Goal: Information Seeking & Learning: Learn about a topic

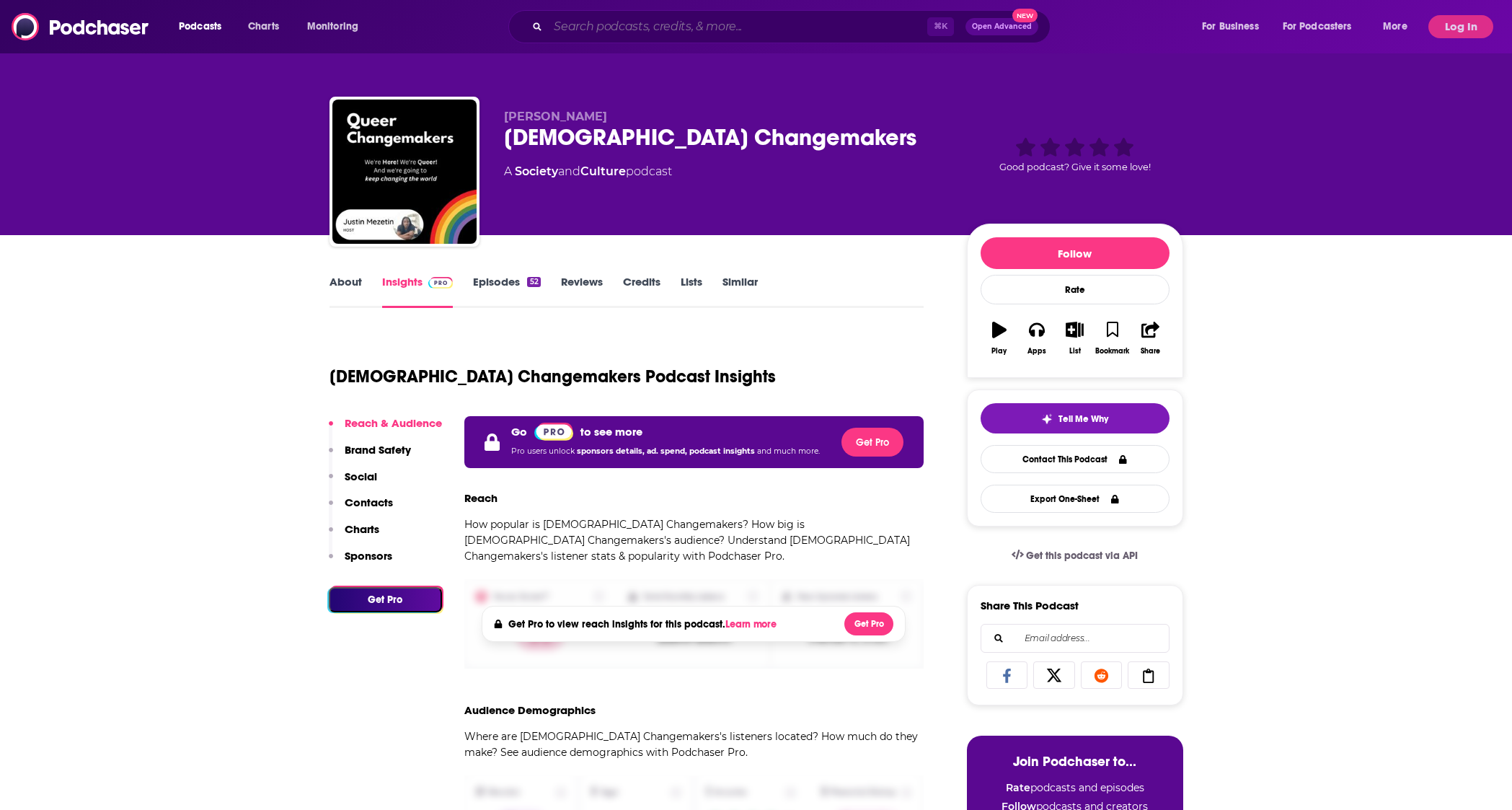
click at [720, 20] on input "Search podcasts, credits, & more..." at bounding box center [737, 27] width 380 height 23
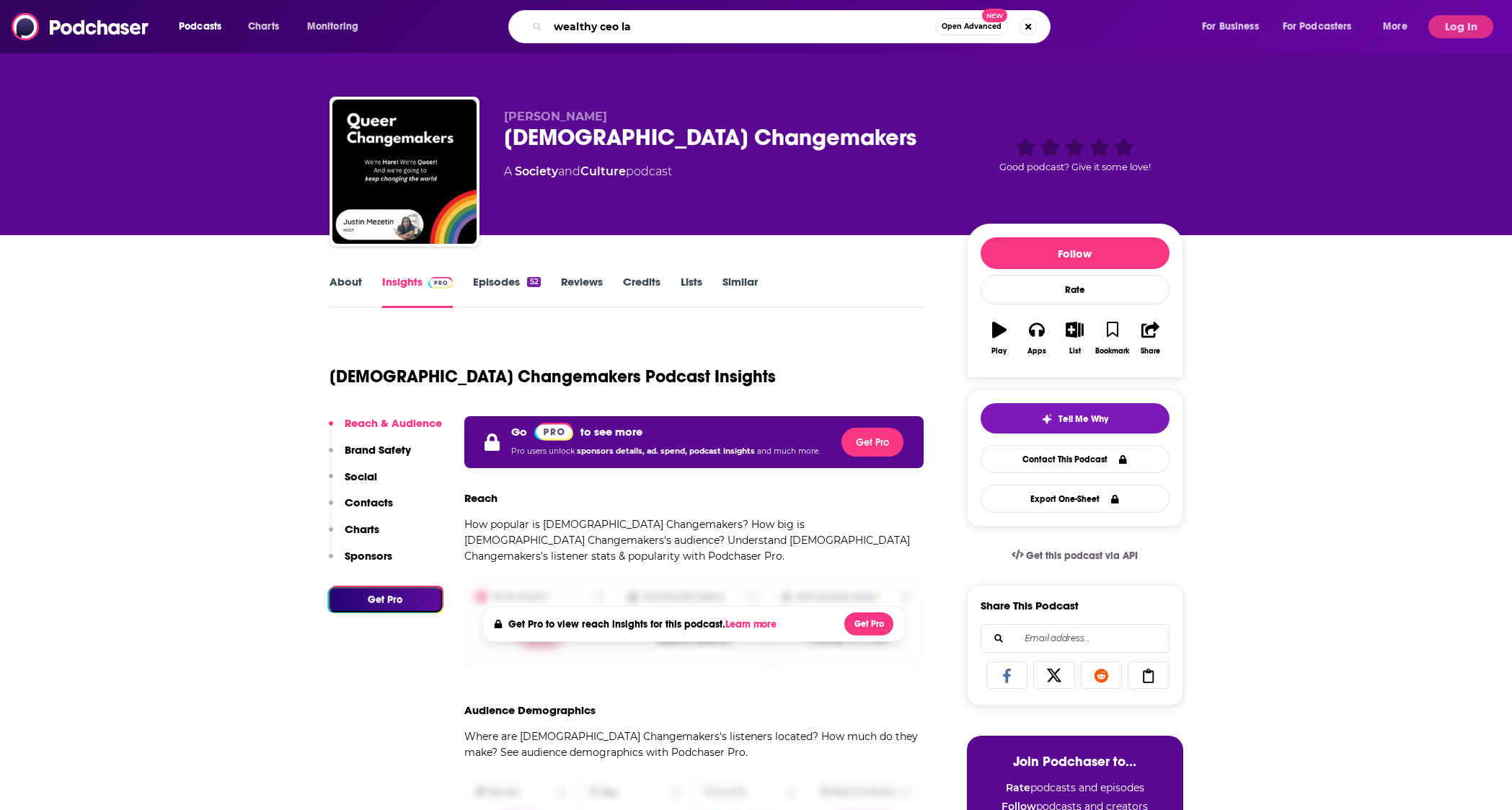
type input "wealthy ceo lab"
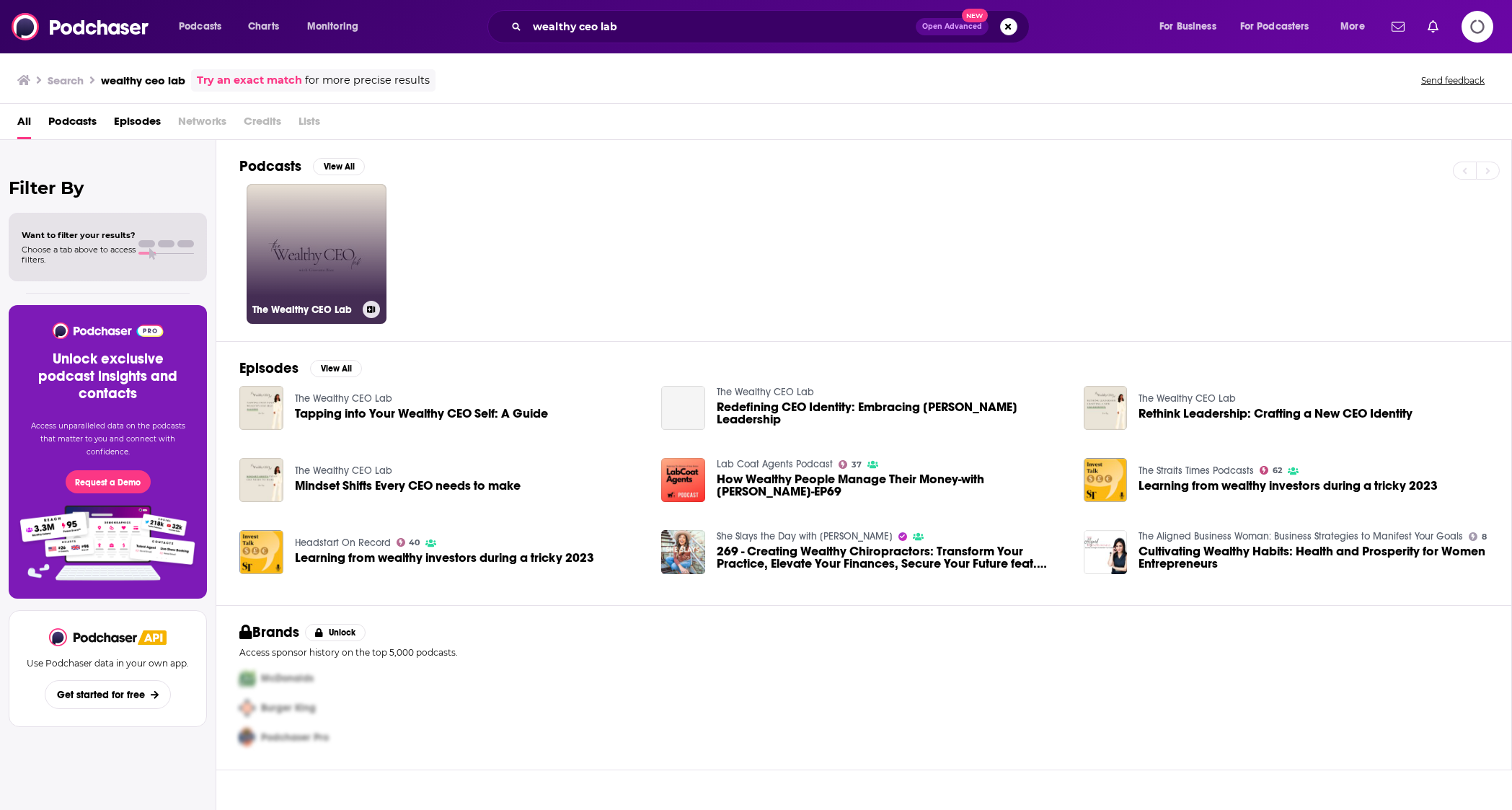
click at [334, 247] on link "The Wealthy CEO Lab" at bounding box center [316, 254] width 140 height 140
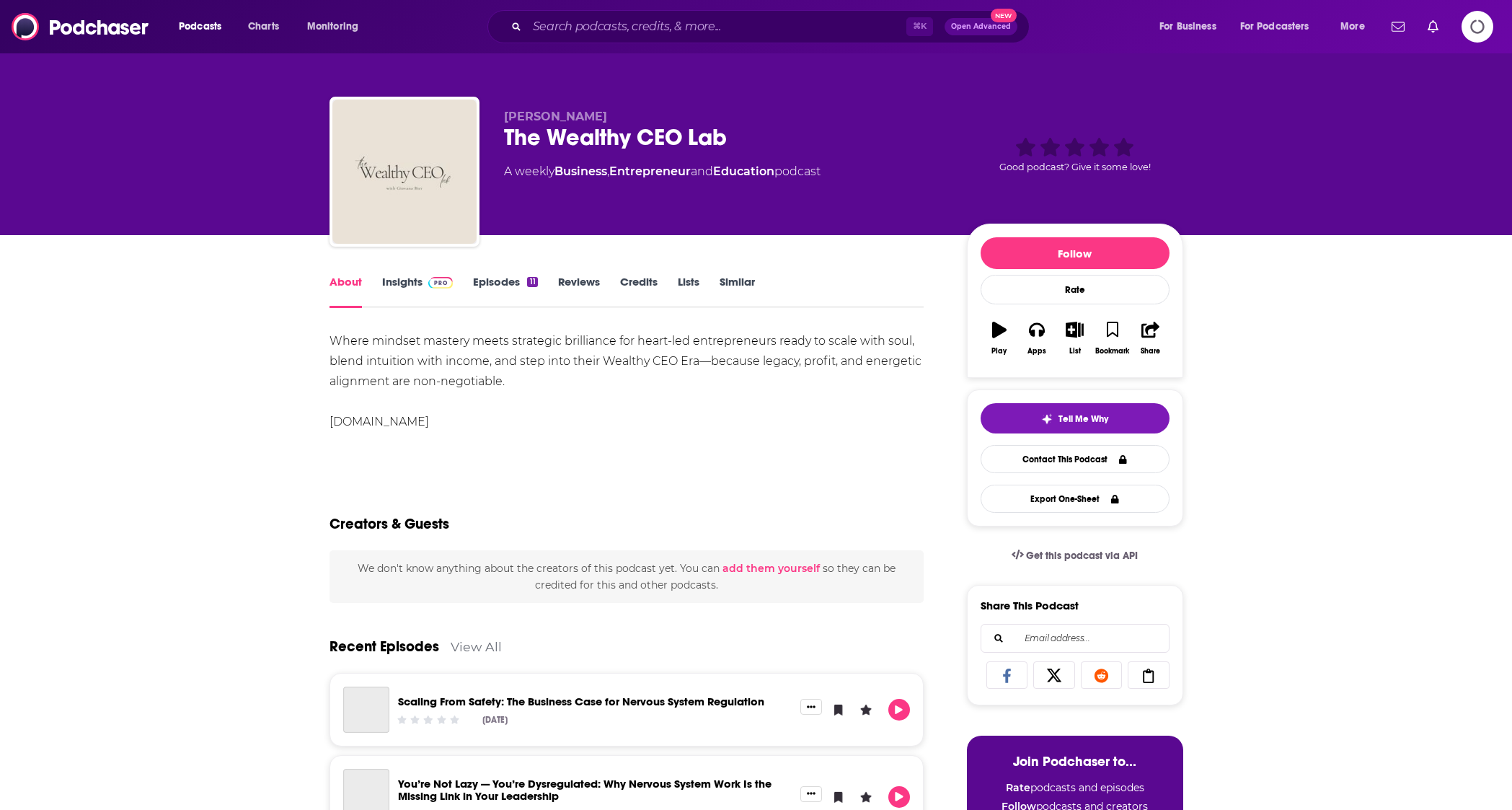
click at [518, 292] on link "Episodes 11" at bounding box center [505, 291] width 64 height 33
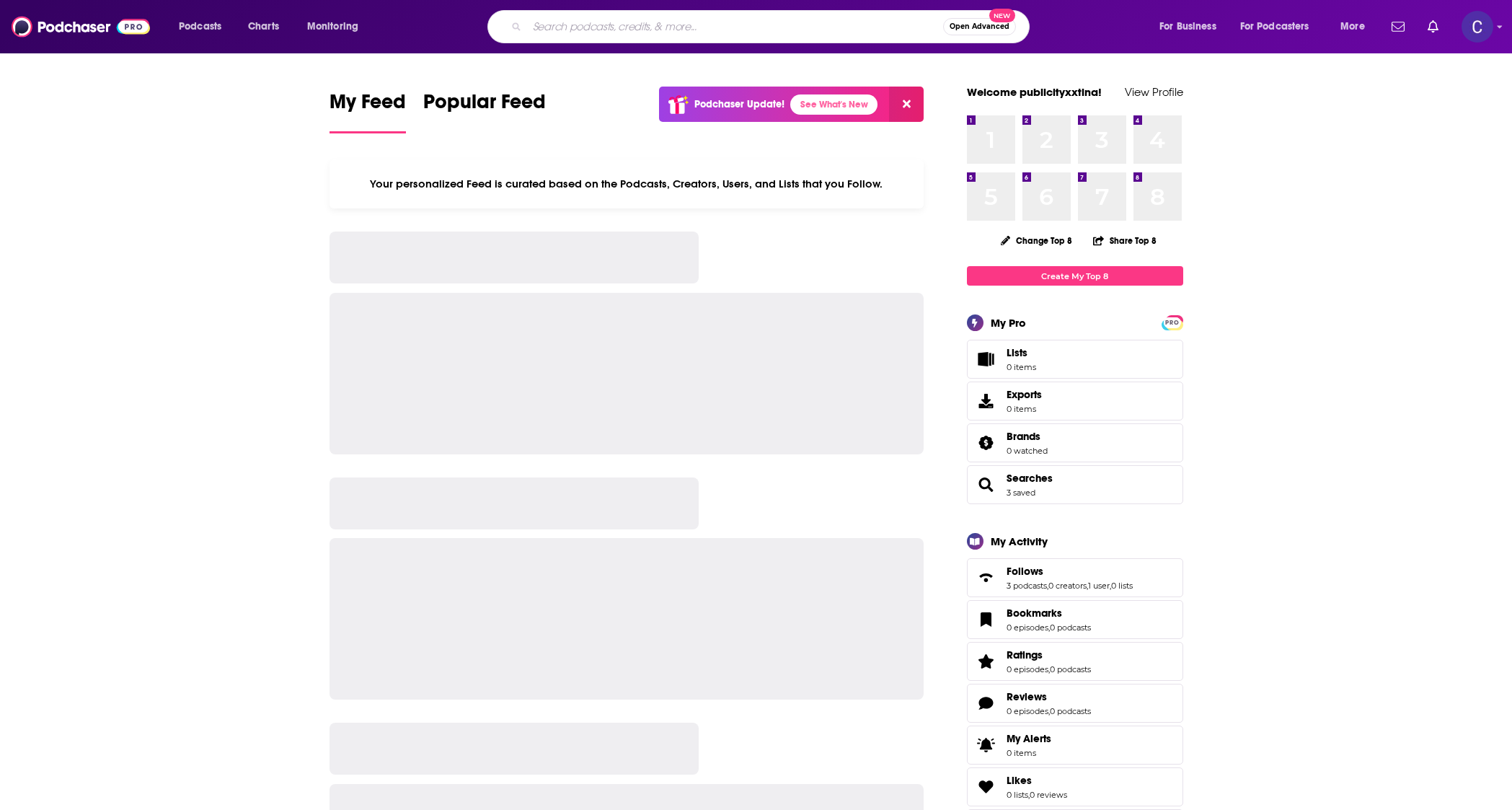
click at [795, 23] on input "Search podcasts, credits, & more..." at bounding box center [735, 27] width 416 height 23
type input "capture the chaos"
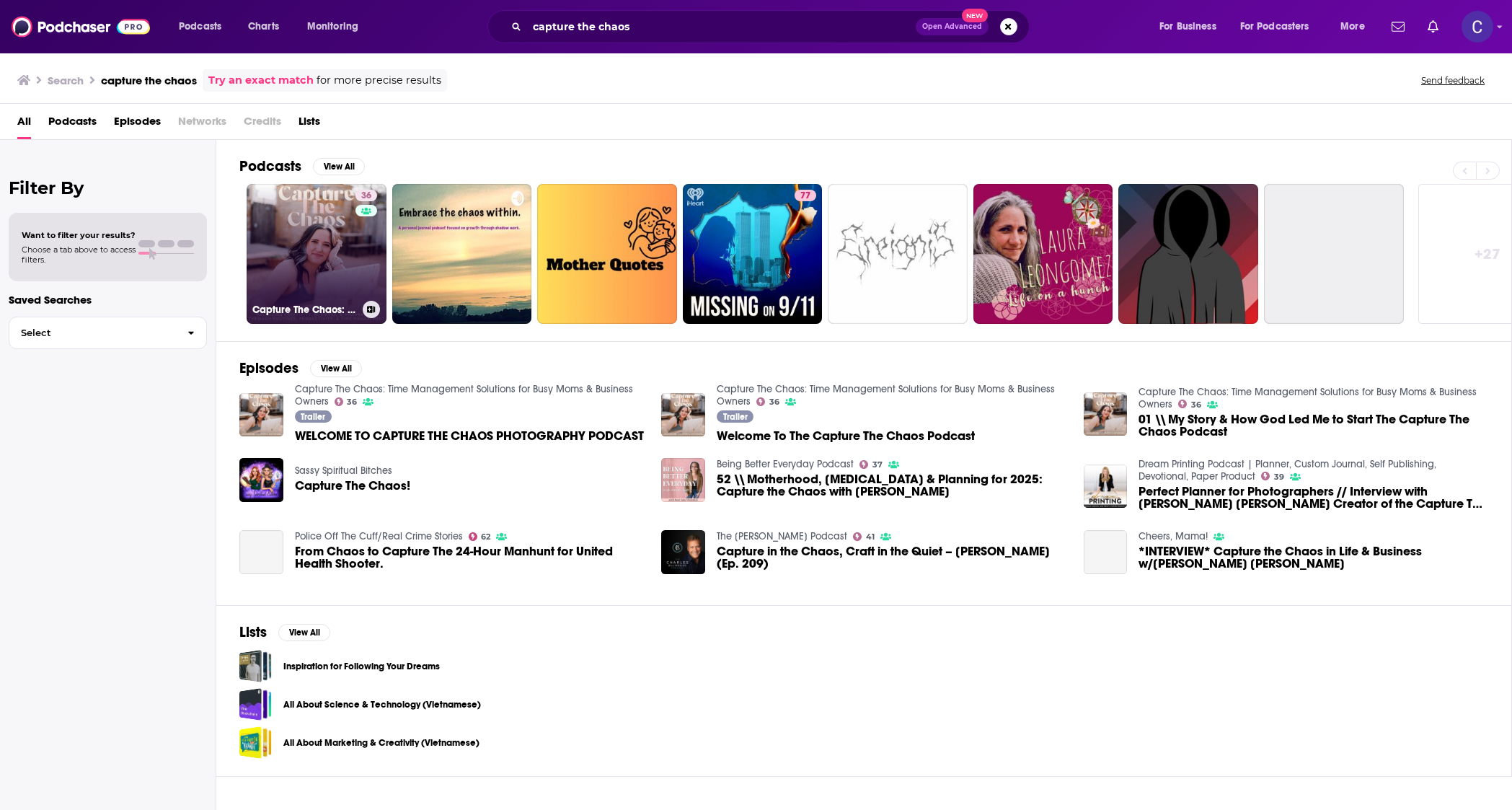
click at [351, 226] on link "36 Capture The Chaos: Time Management Solutions for Busy Moms & Business Owners" at bounding box center [316, 254] width 140 height 140
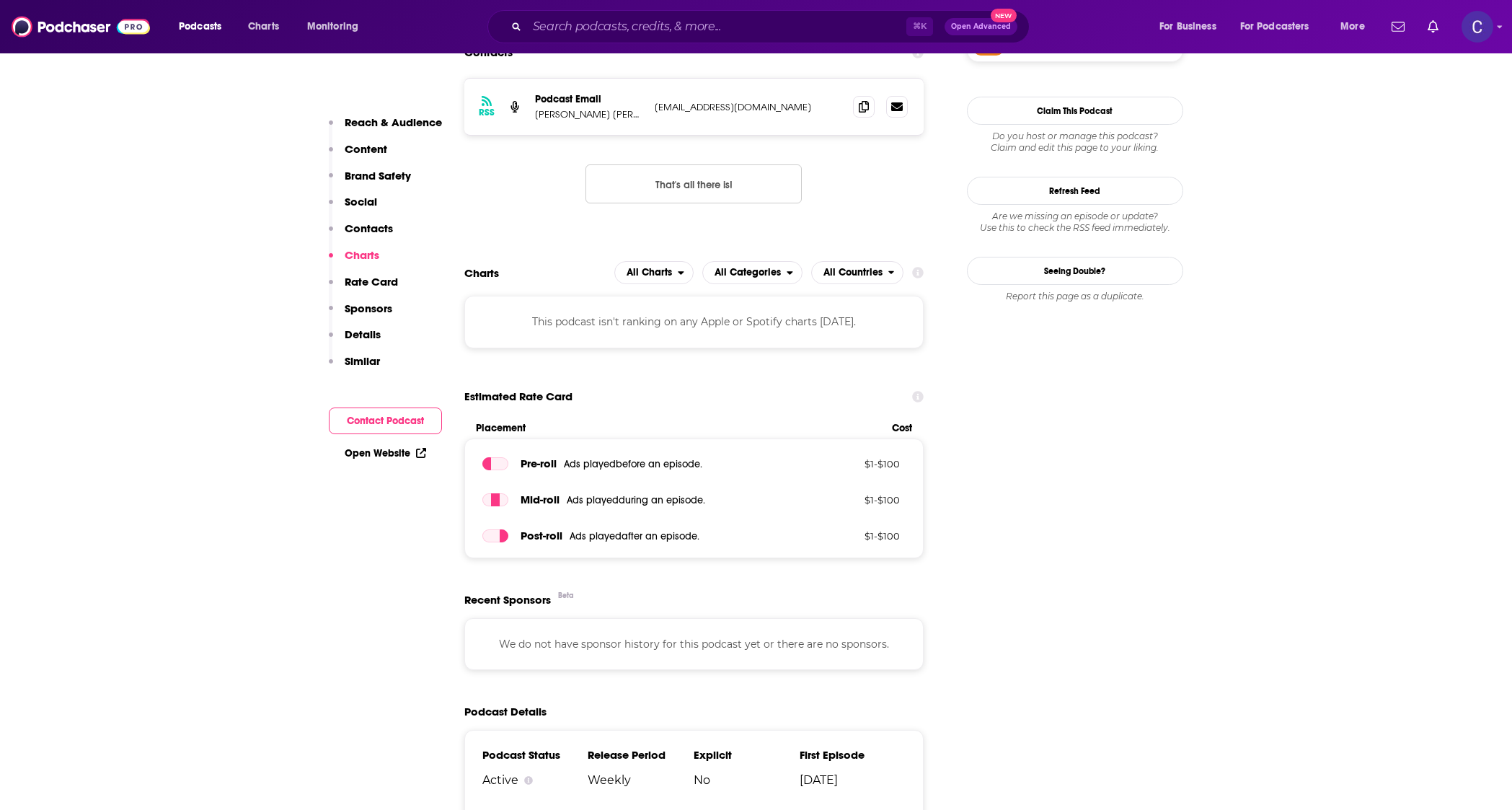
scroll to position [1092, 0]
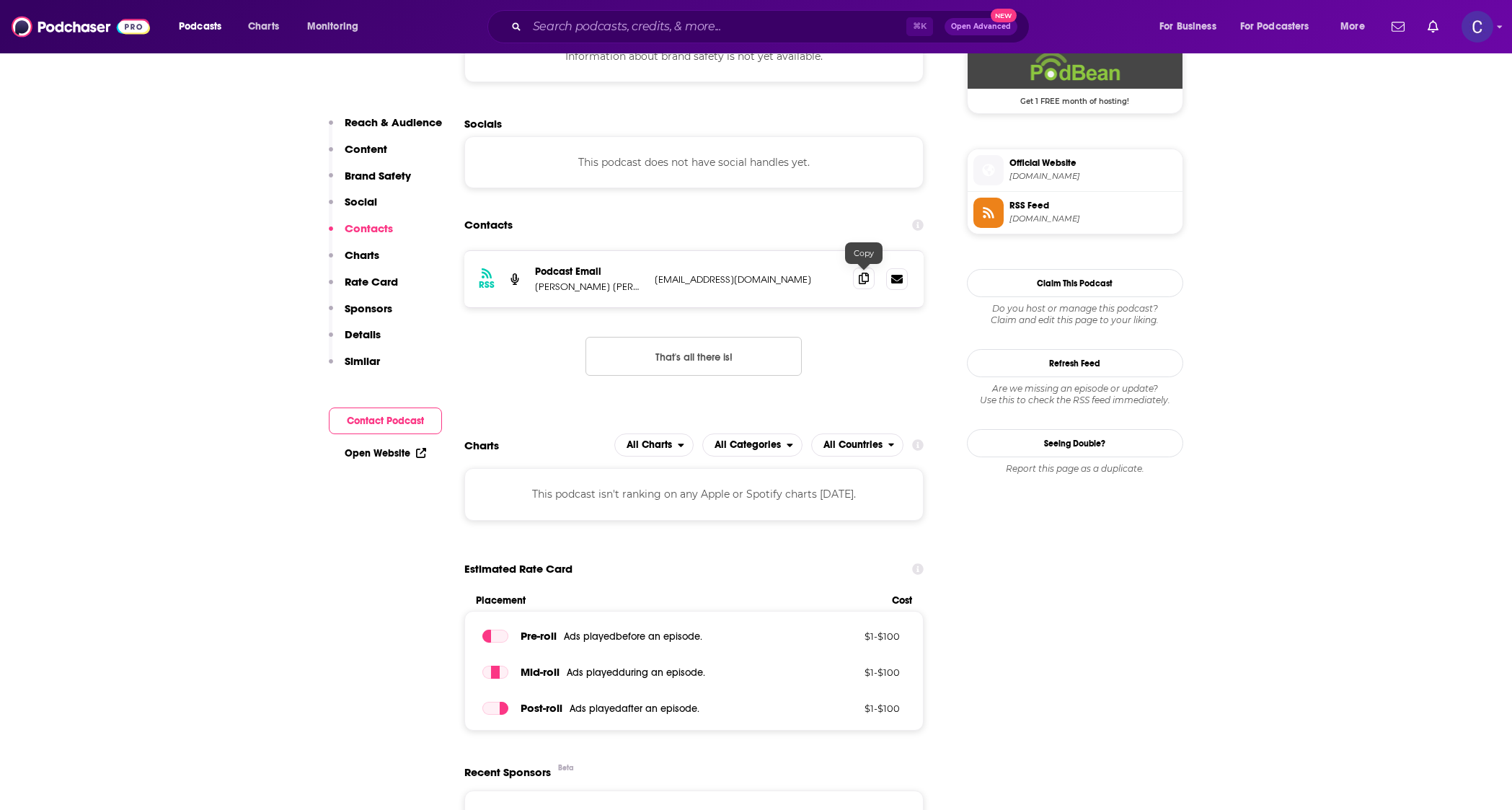
click at [864, 279] on icon at bounding box center [864, 277] width 10 height 11
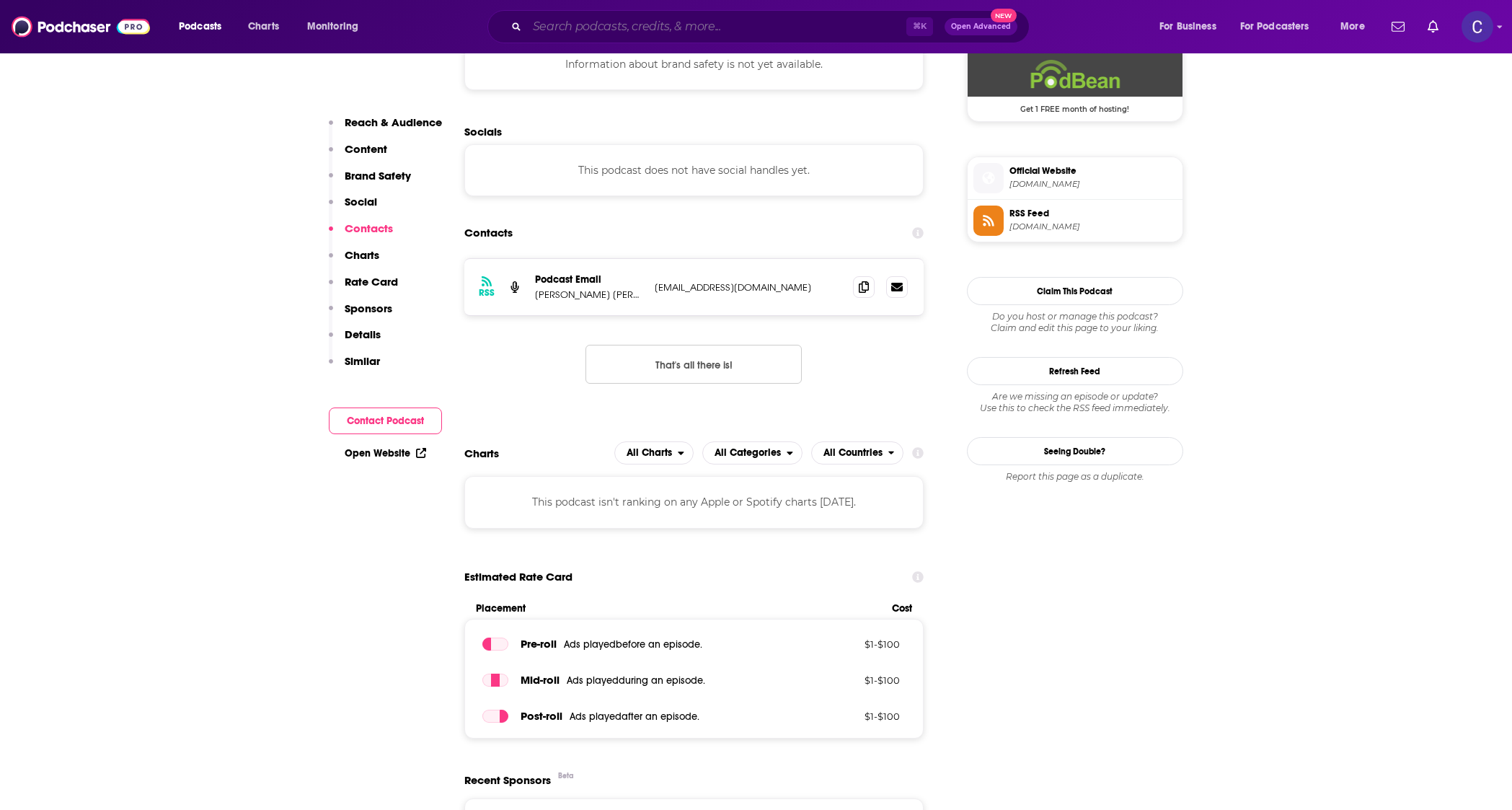
click at [728, 37] on input "Search podcasts, credits, & more..." at bounding box center [717, 27] width 380 height 23
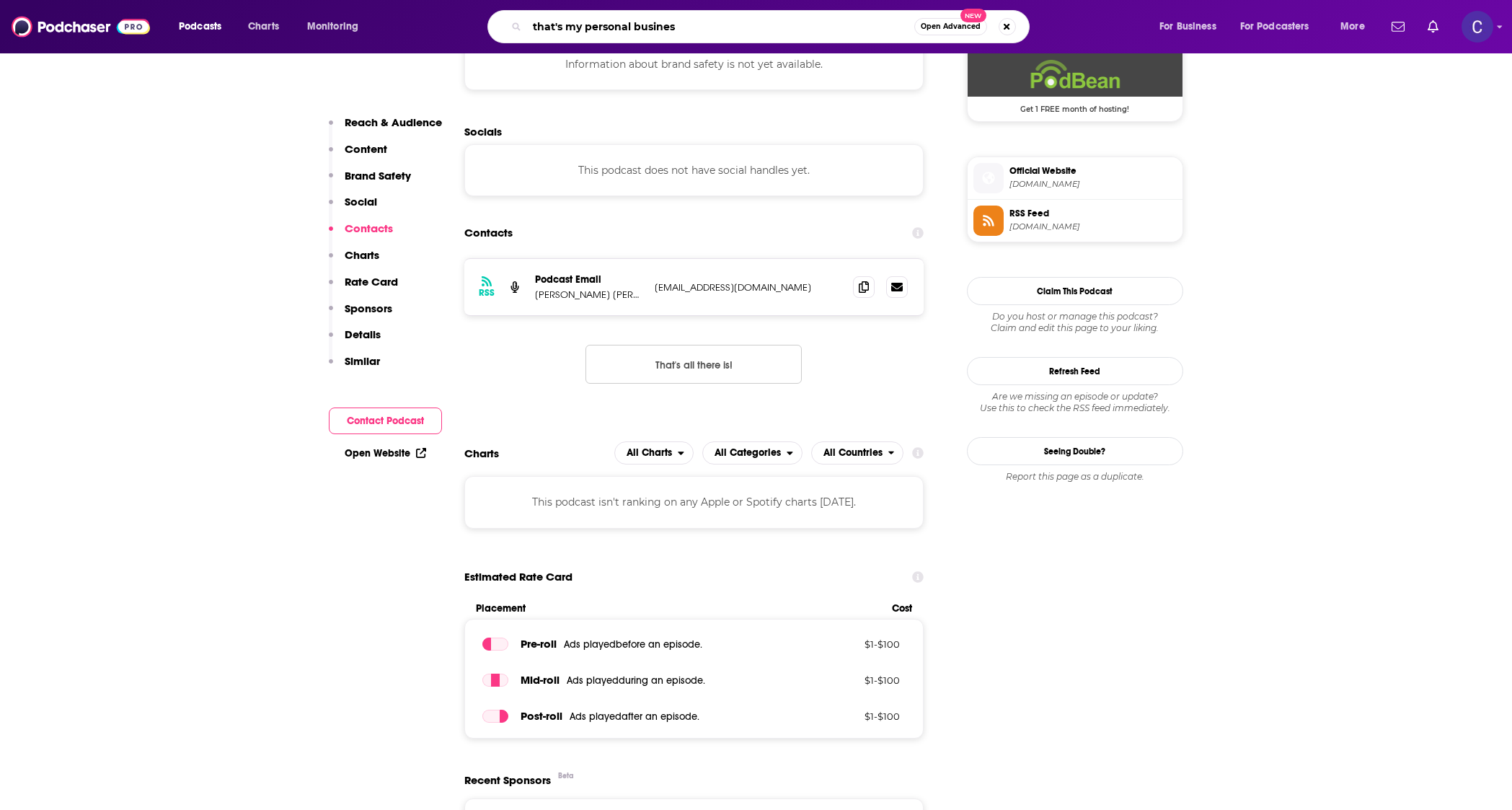
type input "that's my personal business"
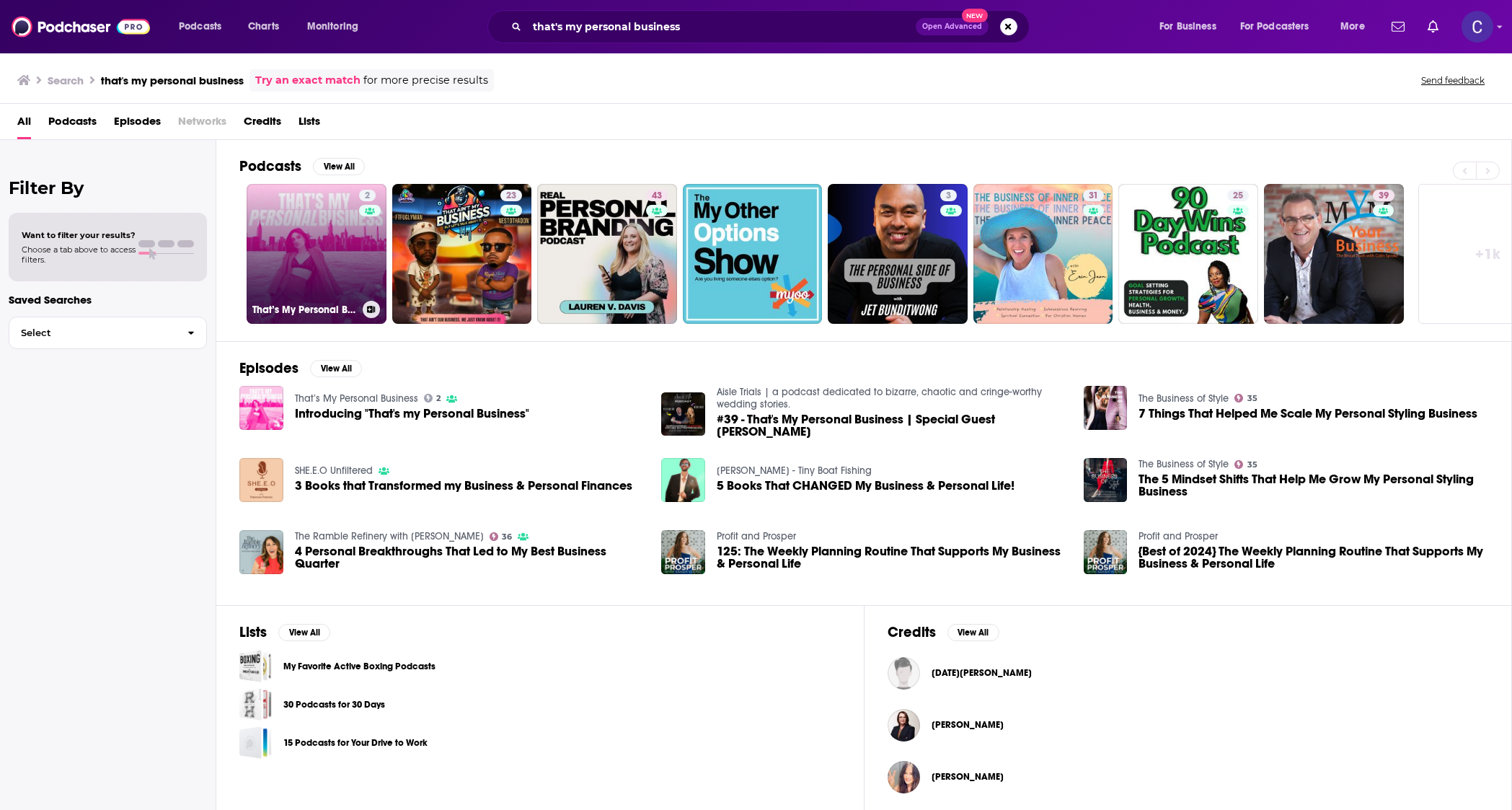
click at [332, 254] on link "2 That’s My Personal Business" at bounding box center [316, 254] width 140 height 140
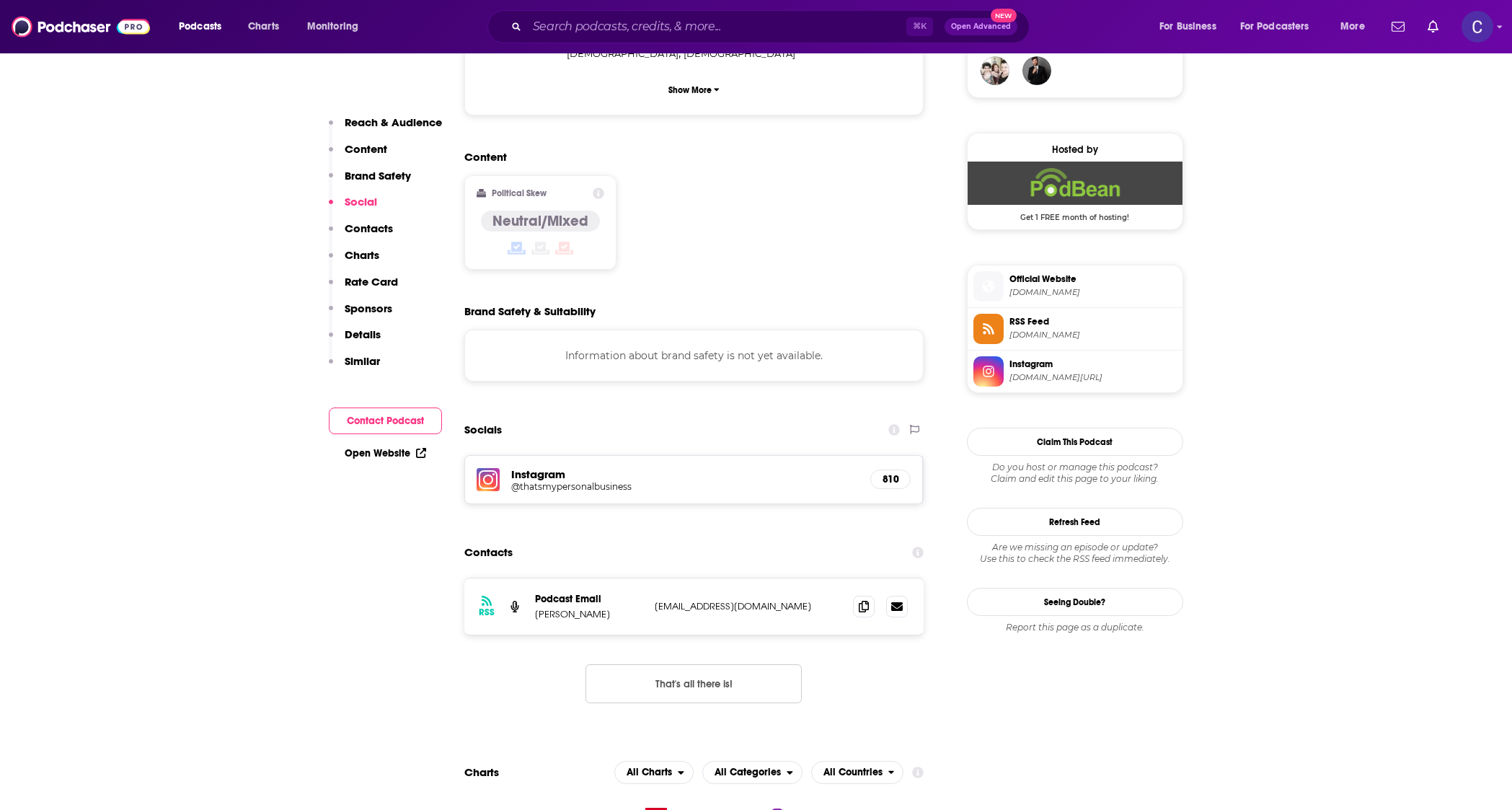
scroll to position [1148, 0]
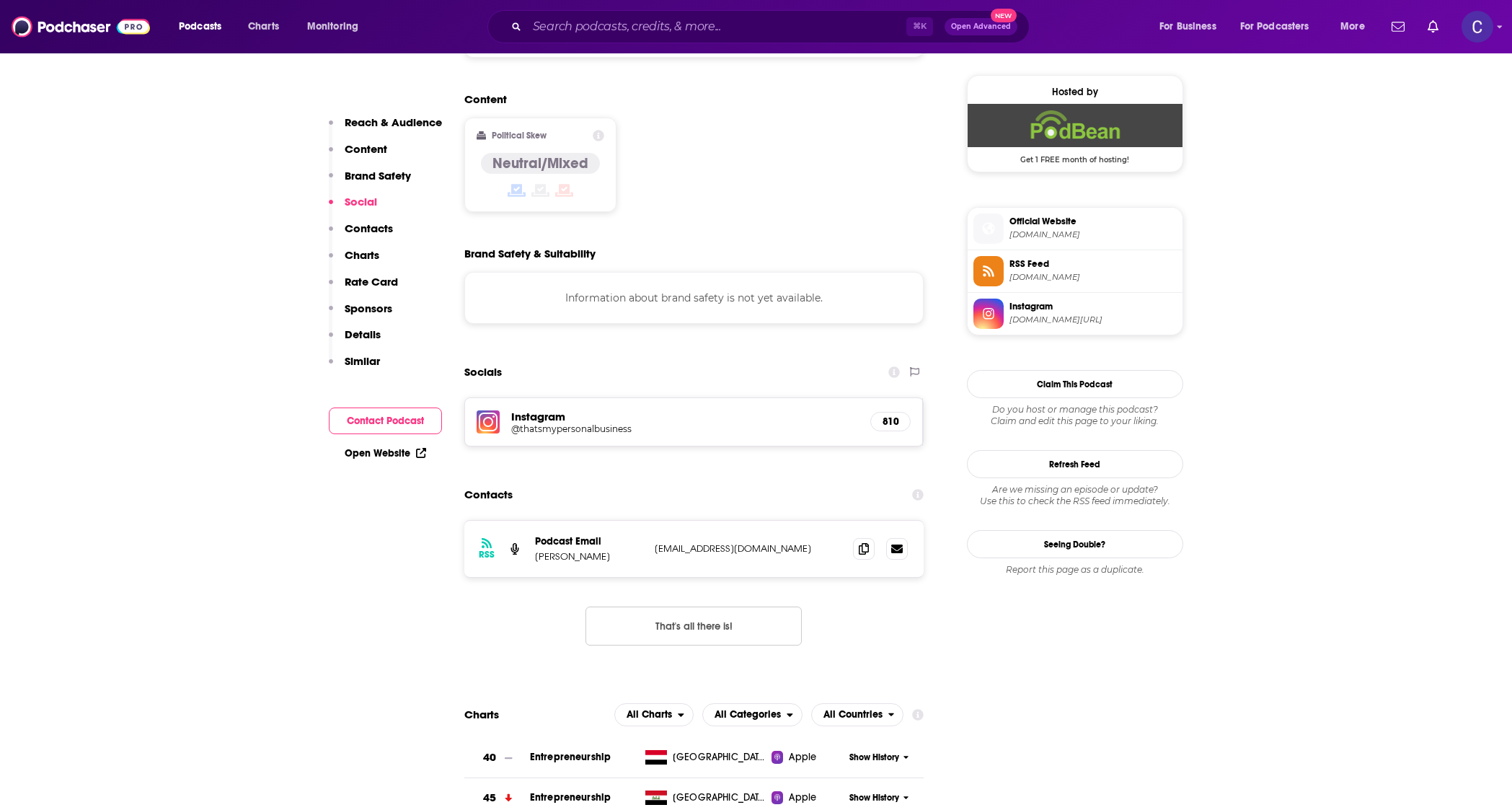
click at [601, 424] on h5 "@thatsmypersonalbusiness" at bounding box center [626, 429] width 231 height 11
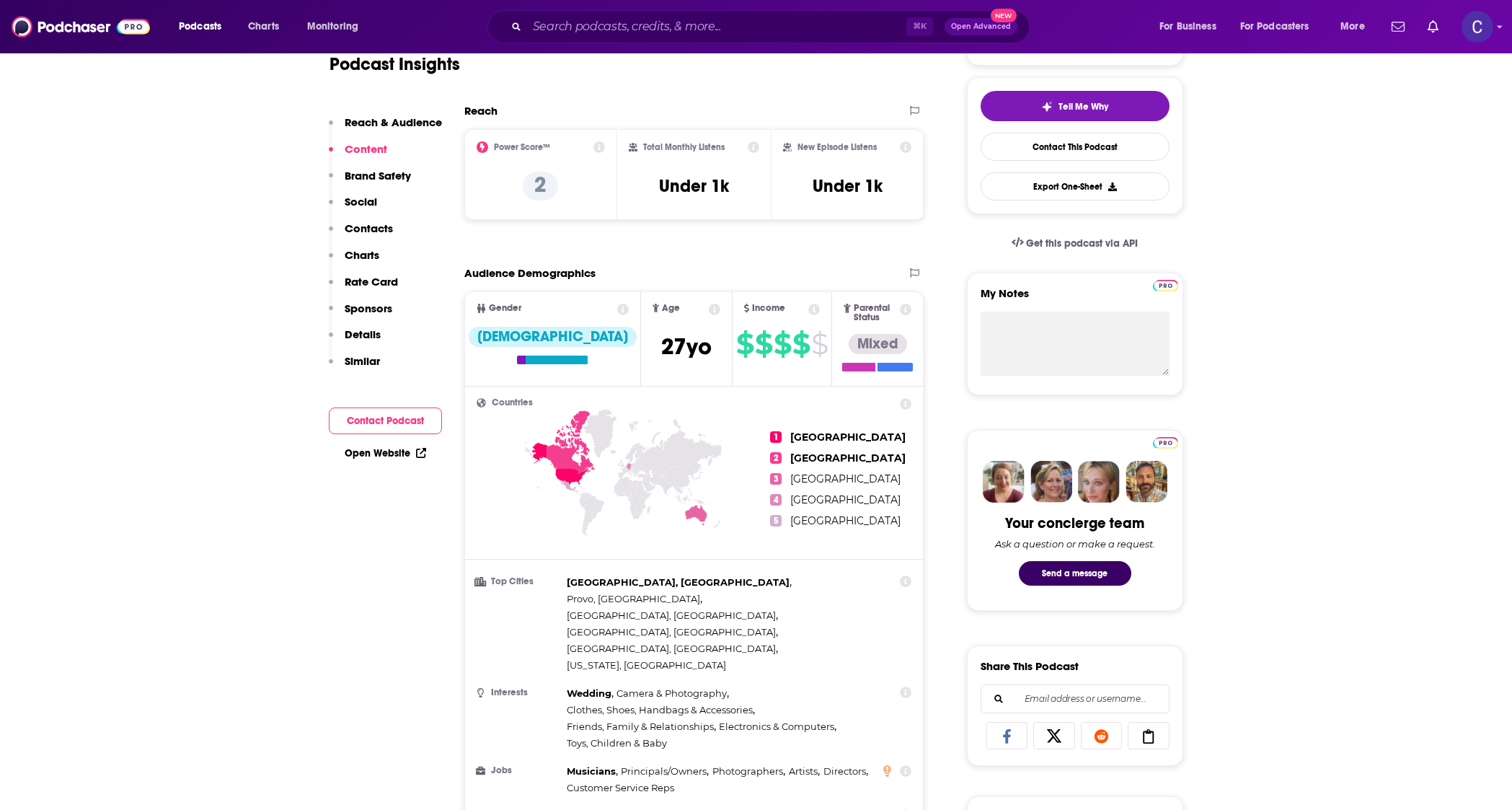
scroll to position [0, 0]
